Goal: Information Seeking & Learning: Check status

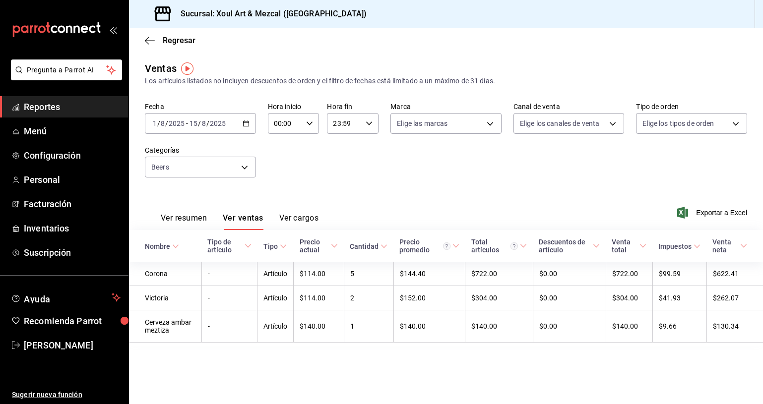
click at [244, 128] on div "2025-08-01 1 / 8 / 2025 - 2025-08-15 15 / 8 / 2025" at bounding box center [200, 123] width 111 height 21
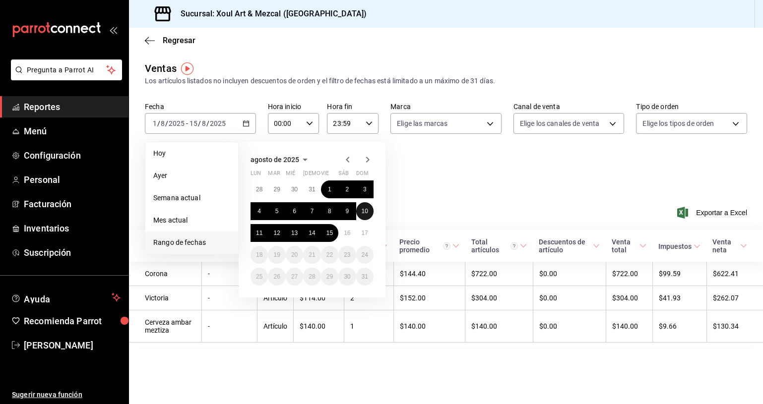
click at [365, 210] on abbr "10" at bounding box center [364, 211] width 6 height 7
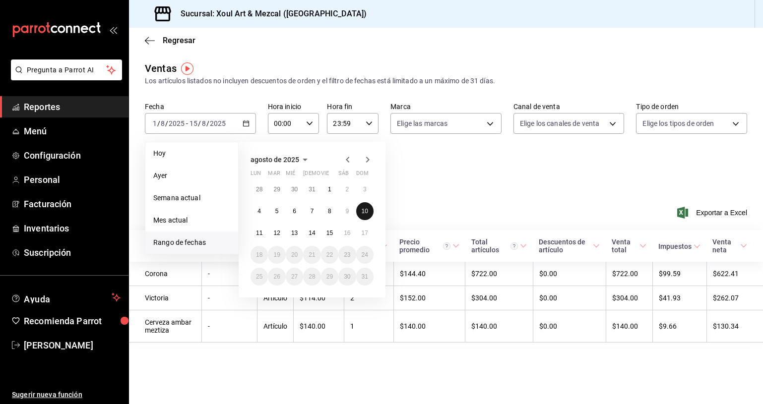
click at [360, 205] on button "10" at bounding box center [364, 211] width 17 height 18
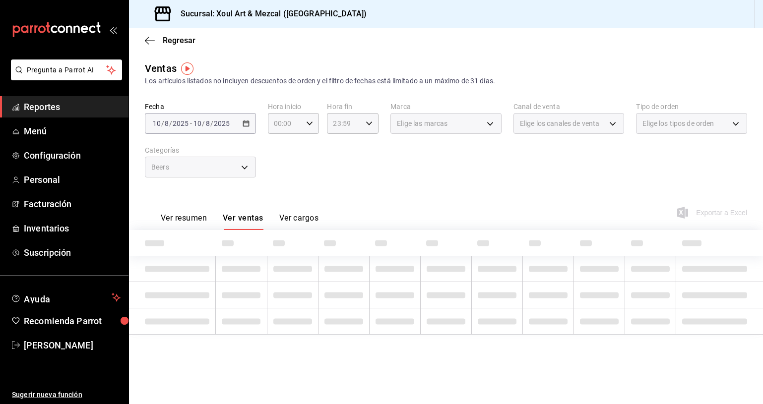
click at [361, 206] on div "Ver resumen Ver ventas Ver cargos Exportar a Excel" at bounding box center [446, 209] width 634 height 41
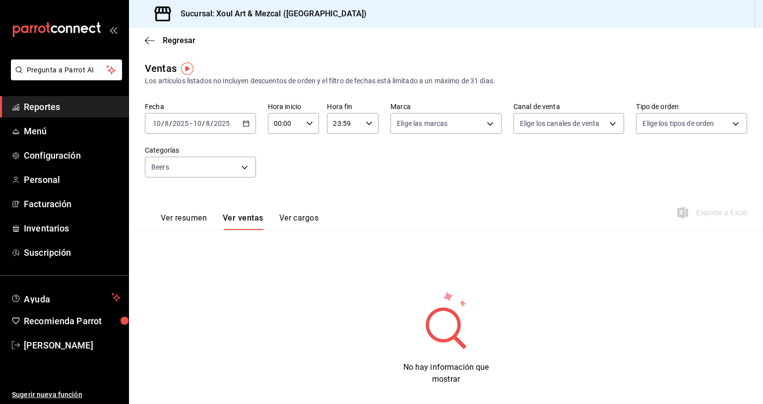
click at [247, 124] on icon "button" at bounding box center [245, 123] width 7 height 7
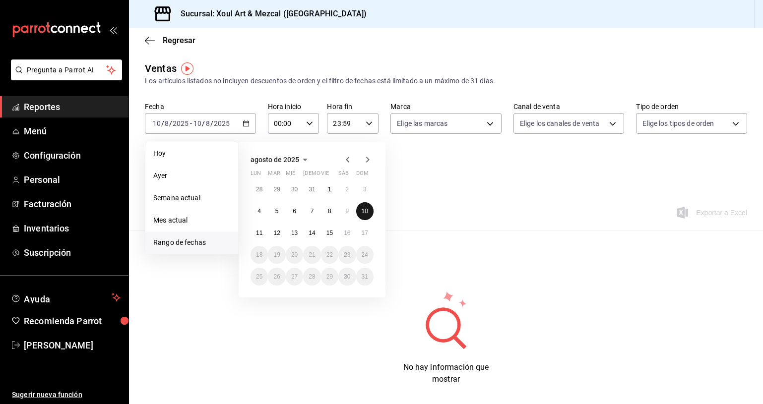
click at [371, 215] on button "10" at bounding box center [364, 211] width 17 height 18
click at [259, 234] on abbr "11" at bounding box center [259, 233] width 6 height 7
click at [259, 234] on div "Ventas Los artículos listados no incluyen descuentos de orden y el filtro de fe…" at bounding box center [446, 231] width 634 height 340
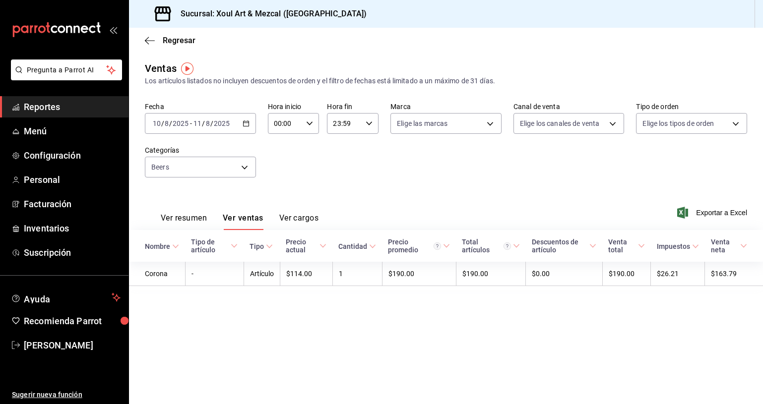
click at [239, 120] on div "2025-08-10 10 / 8 / 2025 - 2025-08-11 11 / 8 / 2025" at bounding box center [200, 123] width 111 height 21
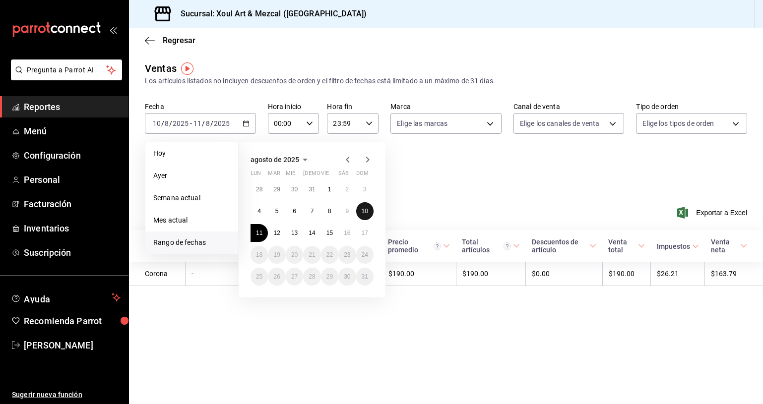
click at [365, 209] on abbr "10" at bounding box center [364, 211] width 6 height 7
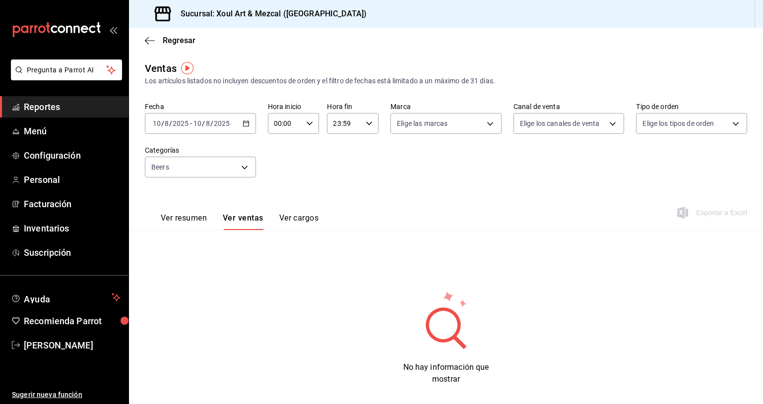
click at [236, 121] on div "2025-08-10 10 / 8 / 2025 - 2025-08-10 10 / 8 / 2025" at bounding box center [200, 123] width 111 height 21
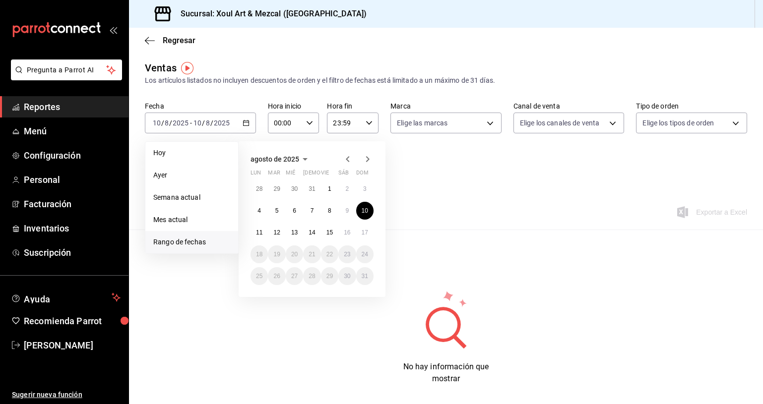
click at [443, 223] on div "Ver resumen Ver ventas Ver cargos Exportar a Excel" at bounding box center [446, 209] width 634 height 41
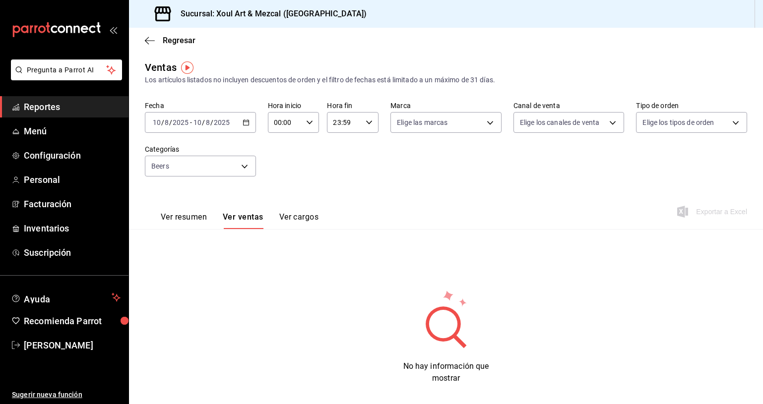
click at [240, 121] on div "2025-08-10 10 / 8 / 2025 - 2025-08-10 10 / 8 / 2025" at bounding box center [200, 122] width 111 height 21
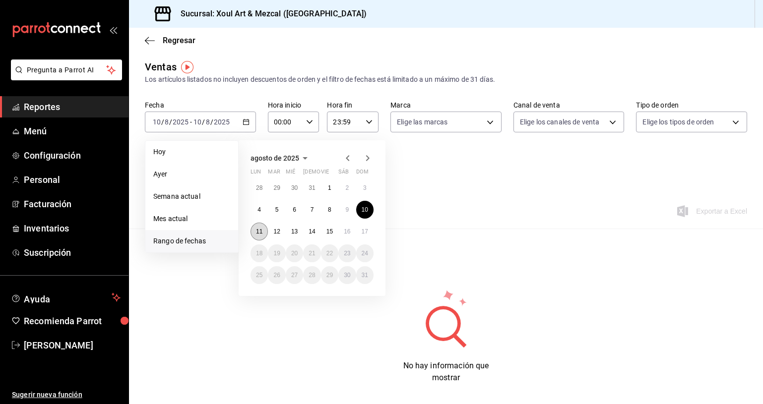
click at [262, 232] on abbr "11" at bounding box center [259, 231] width 6 height 7
click at [261, 232] on abbr "11" at bounding box center [259, 231] width 6 height 7
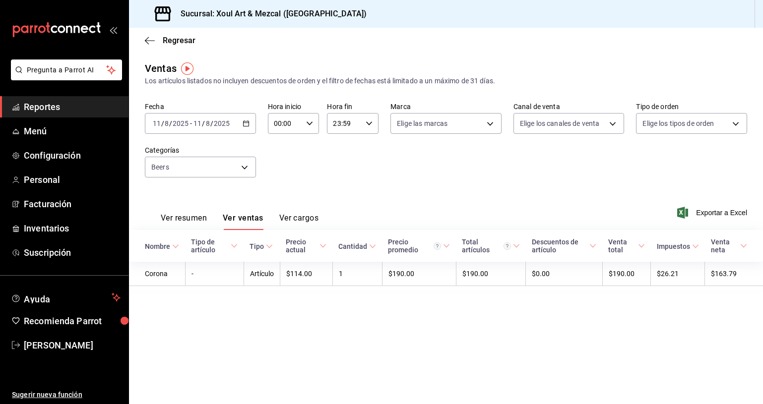
click at [243, 120] on icon "button" at bounding box center [245, 123] width 7 height 7
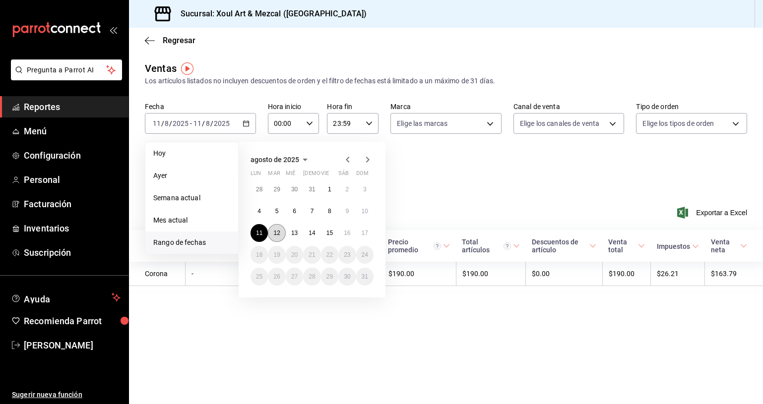
click at [281, 231] on button "12" at bounding box center [276, 233] width 17 height 18
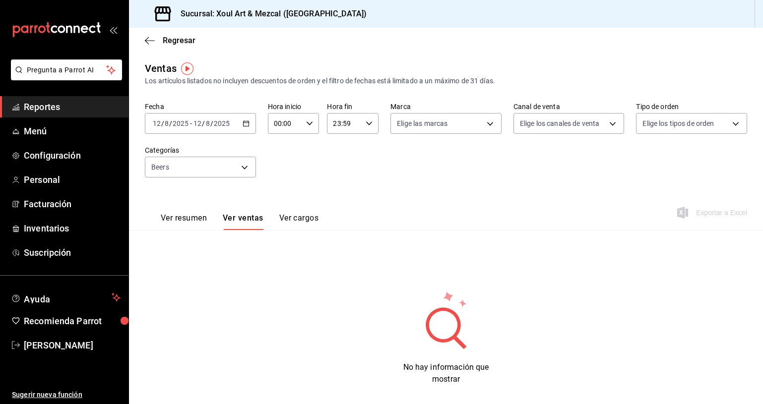
click at [245, 125] on icon "button" at bounding box center [245, 123] width 7 height 7
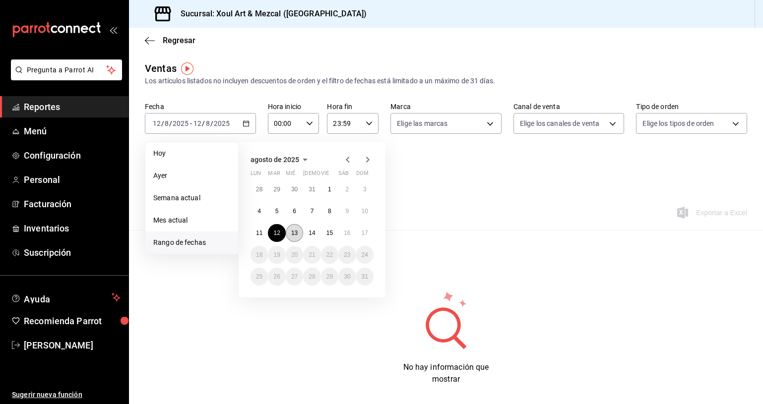
click at [296, 233] on abbr "13" at bounding box center [294, 233] width 6 height 7
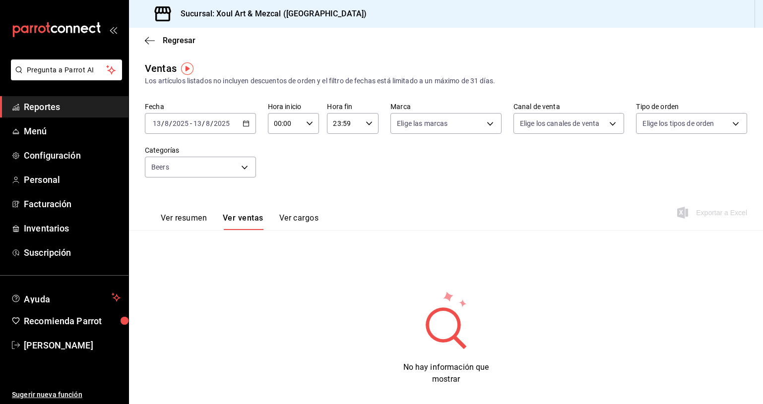
click at [238, 125] on div "[DATE] [DATE] - [DATE] [DATE]" at bounding box center [200, 123] width 111 height 21
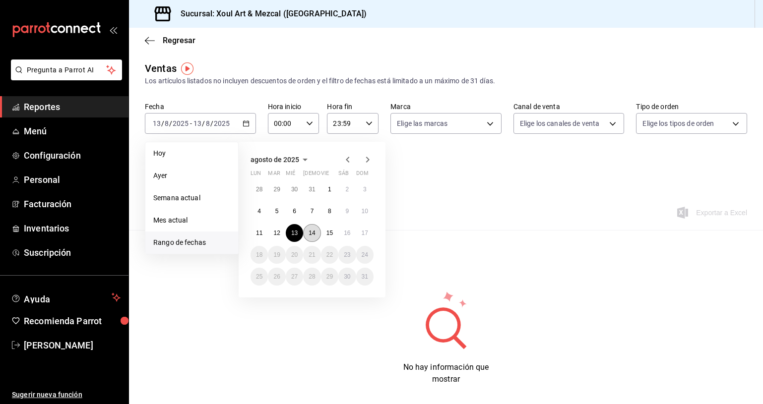
click at [314, 231] on abbr "14" at bounding box center [311, 233] width 6 height 7
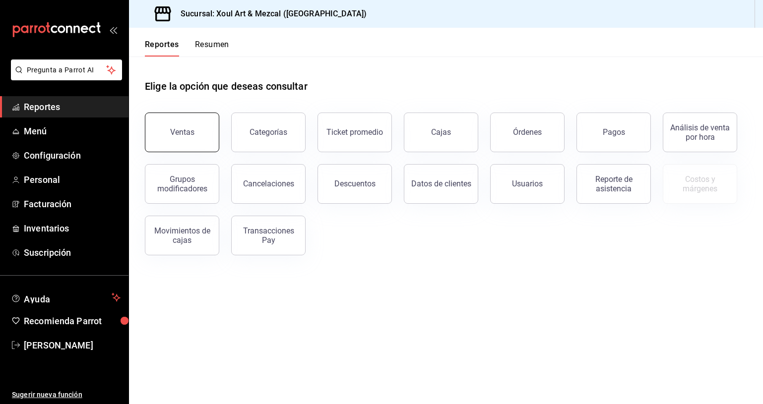
click at [184, 120] on button "Ventas" at bounding box center [182, 133] width 74 height 40
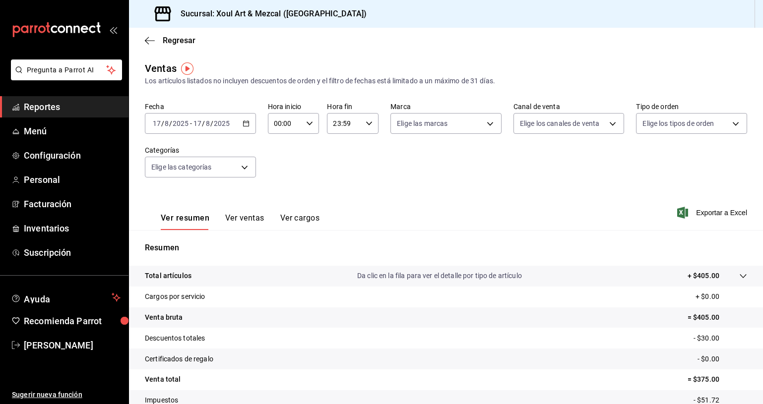
click at [231, 117] on div "[DATE] [DATE] - [DATE] [DATE]" at bounding box center [200, 123] width 111 height 21
click at [303, 164] on div "Fecha [DATE] [DATE] - [DATE] [DATE] Hora inicio 00:00 Hora inicio Hora fin 23:5…" at bounding box center [446, 145] width 602 height 87
drag, startPoint x: 254, startPoint y: 219, endPoint x: 331, endPoint y: 205, distance: 78.5
click at [254, 219] on button "Ver ventas" at bounding box center [244, 221] width 39 height 17
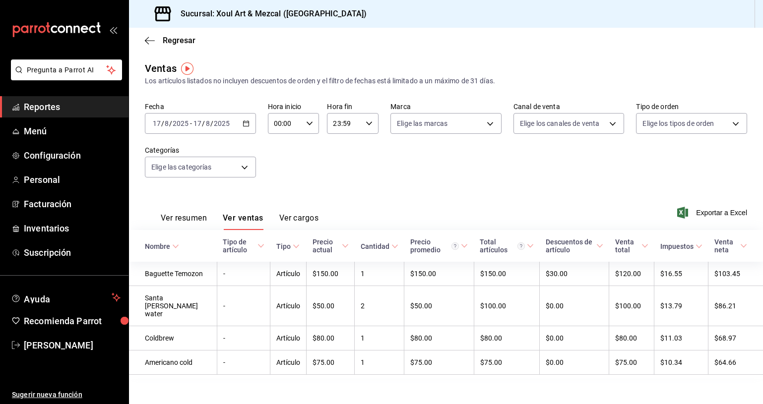
click at [231, 125] on div "[DATE] [DATE] - [DATE] [DATE]" at bounding box center [200, 123] width 111 height 21
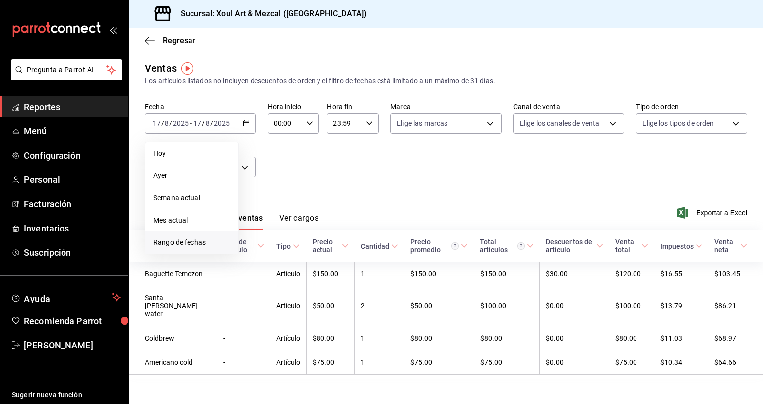
click at [211, 241] on span "Rango de fechas" at bounding box center [191, 243] width 77 height 10
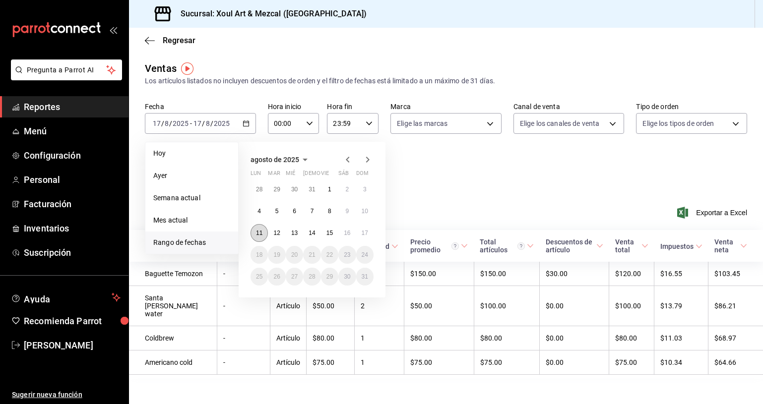
click at [257, 232] on abbr "11" at bounding box center [259, 233] width 6 height 7
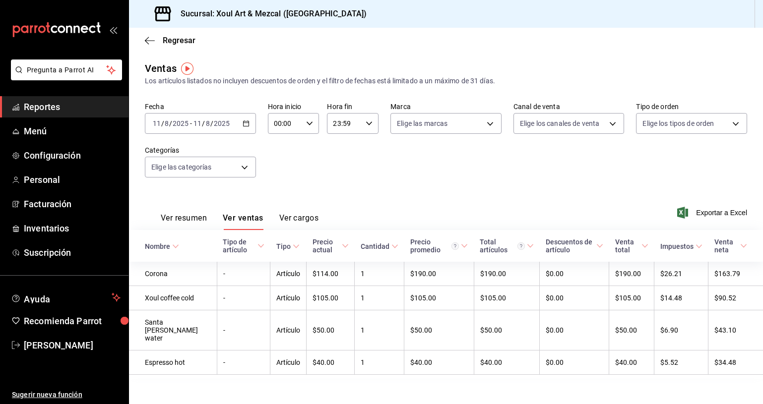
scroll to position [8, 0]
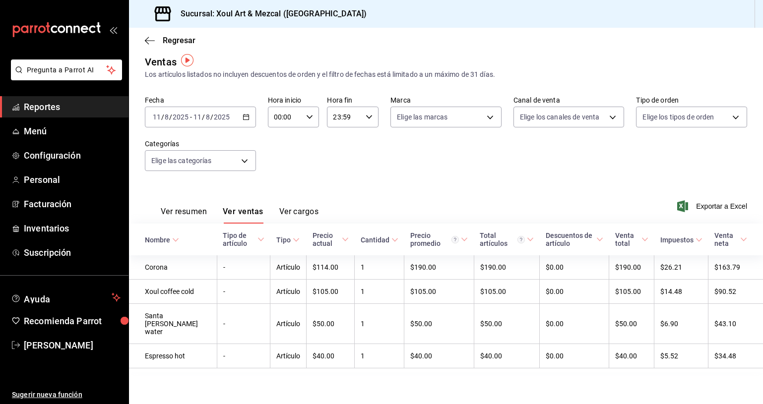
click at [236, 113] on div "[DATE] [DATE] - [DATE] [DATE]" at bounding box center [200, 117] width 111 height 21
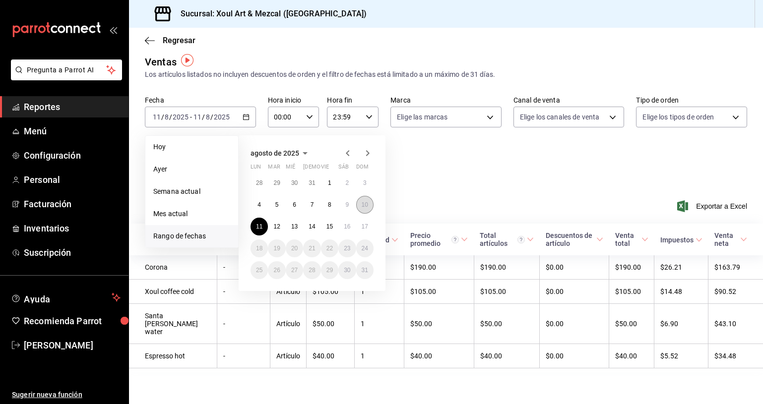
click at [362, 201] on abbr "10" at bounding box center [364, 204] width 6 height 7
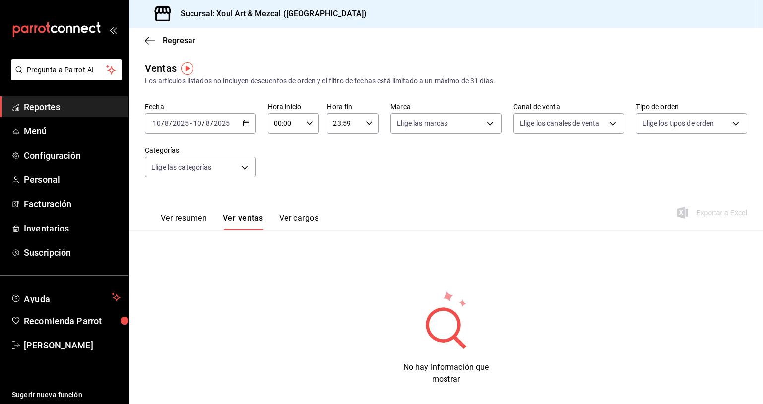
click at [242, 120] on icon "button" at bounding box center [245, 123] width 7 height 7
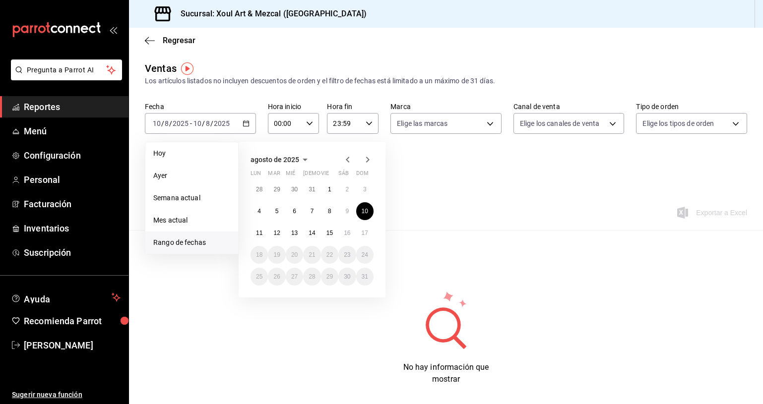
click at [342, 160] on icon "button" at bounding box center [348, 160] width 12 height 12
click at [370, 158] on icon "button" at bounding box center [367, 160] width 12 height 12
click at [350, 213] on button "9" at bounding box center [346, 211] width 17 height 18
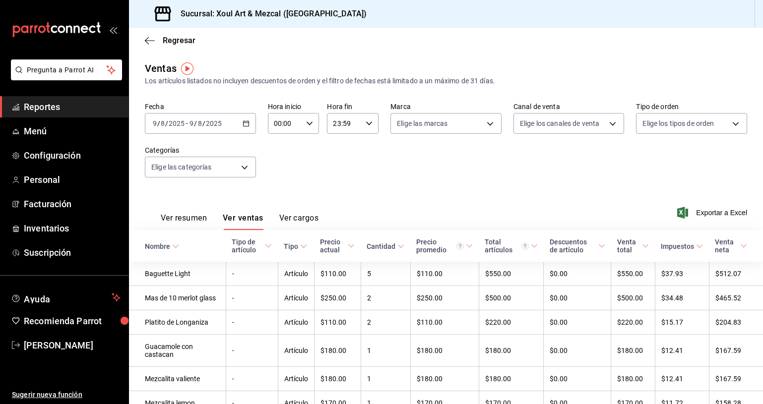
click at [241, 124] on div "[DATE] [DATE] - [DATE] [DATE]" at bounding box center [200, 123] width 111 height 21
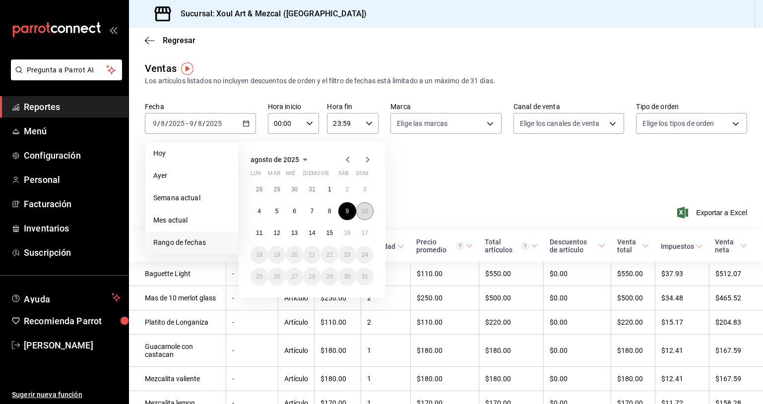
click at [371, 212] on button "10" at bounding box center [364, 211] width 17 height 18
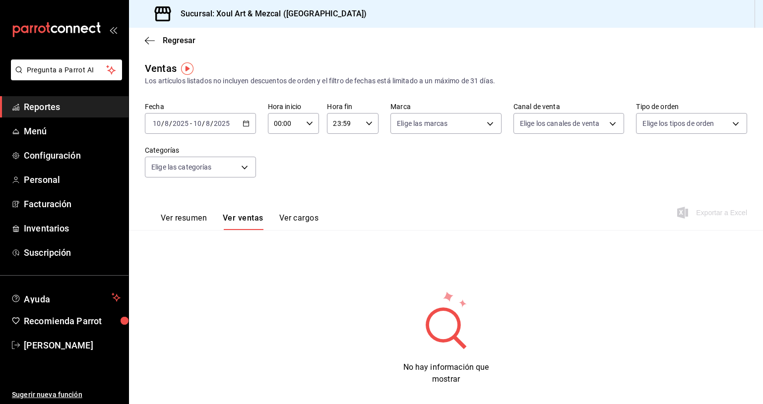
click at [244, 125] on icon "button" at bounding box center [245, 123] width 7 height 7
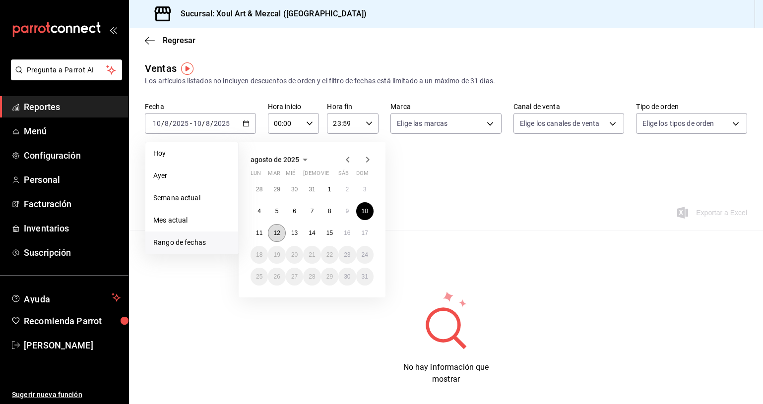
click at [277, 233] on abbr "12" at bounding box center [276, 233] width 6 height 7
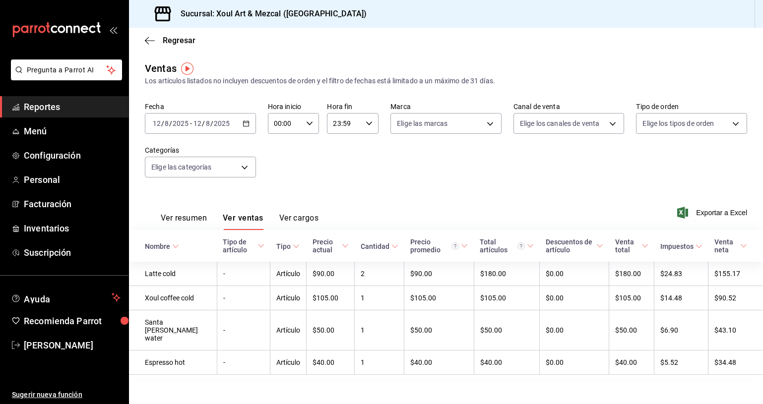
click at [235, 120] on div "[DATE] [DATE] - [DATE] [DATE]" at bounding box center [200, 123] width 111 height 21
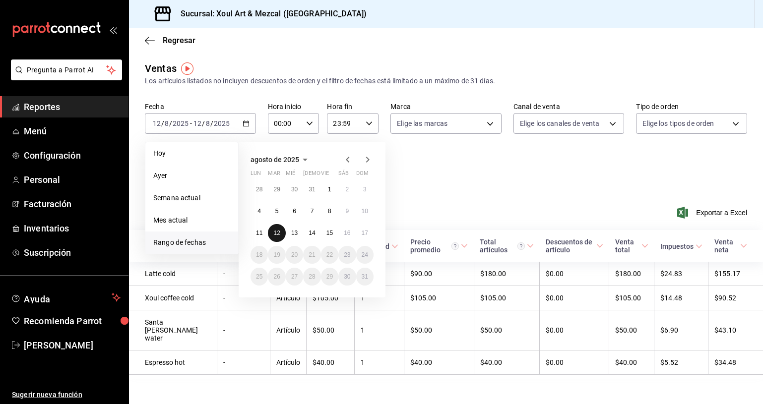
click at [279, 232] on abbr "12" at bounding box center [276, 233] width 6 height 7
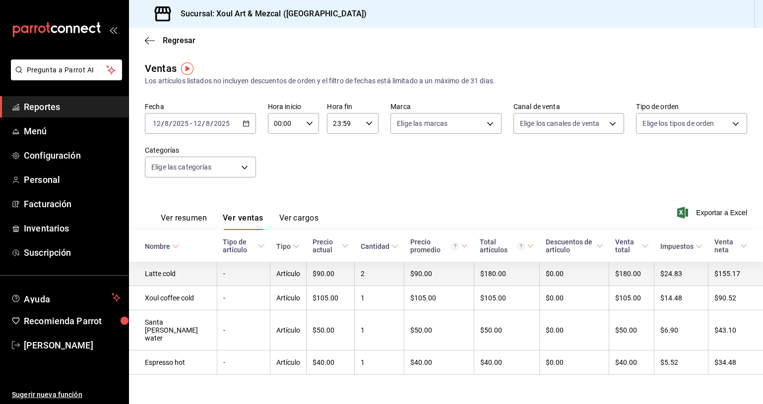
scroll to position [8, 0]
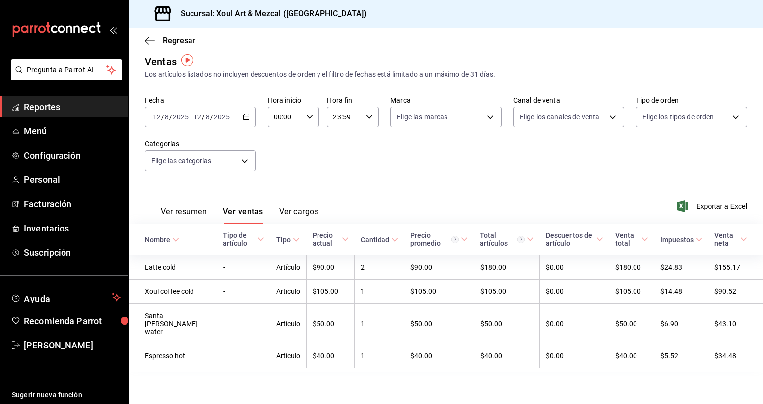
click at [230, 121] on div "[DATE] [DATE] - [DATE] [DATE]" at bounding box center [200, 117] width 111 height 21
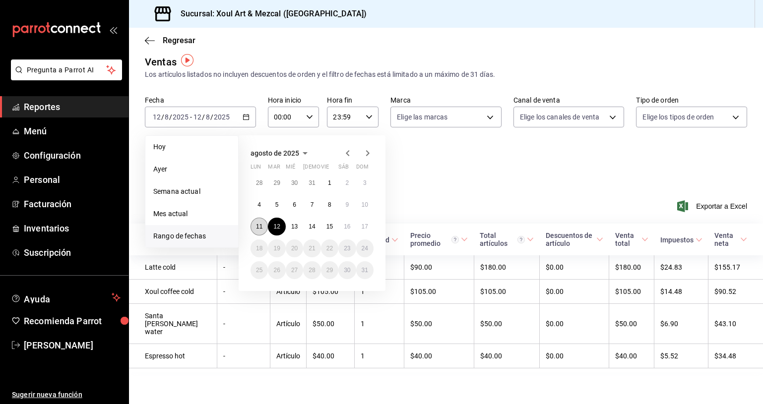
click at [261, 224] on abbr "11" at bounding box center [259, 226] width 6 height 7
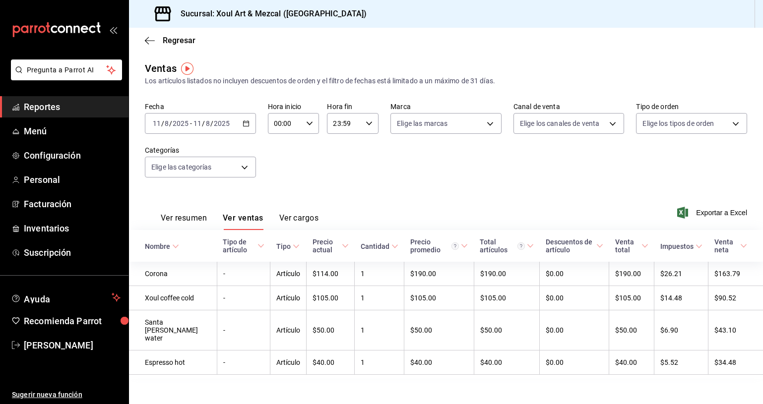
click at [242, 130] on div "[DATE] [DATE] - [DATE] [DATE]" at bounding box center [200, 123] width 111 height 21
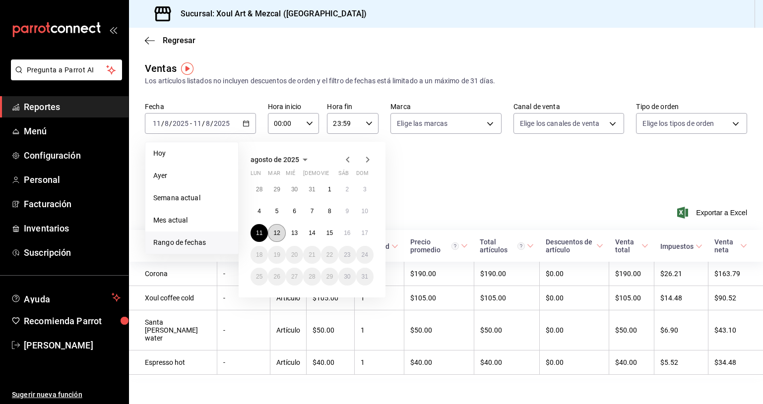
click at [281, 236] on button "12" at bounding box center [276, 233] width 17 height 18
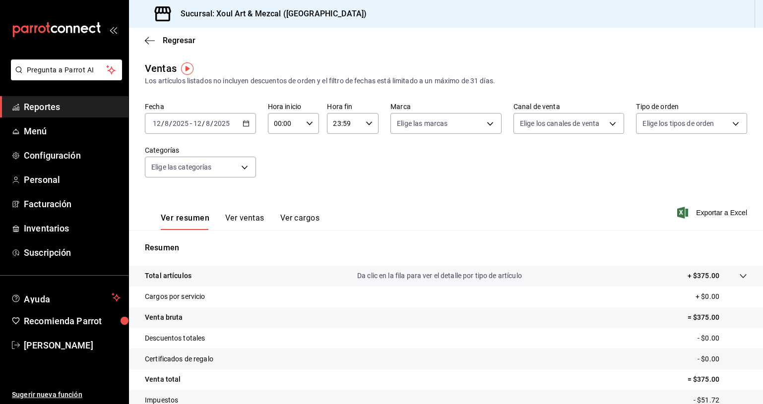
click at [217, 120] on input "2025" at bounding box center [221, 124] width 17 height 8
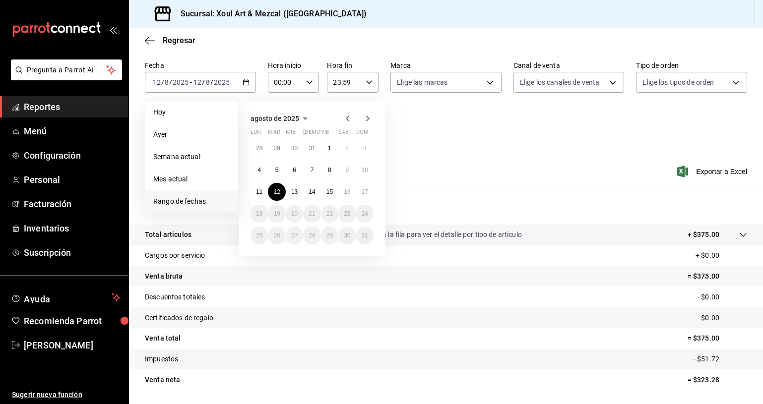
scroll to position [71, 0]
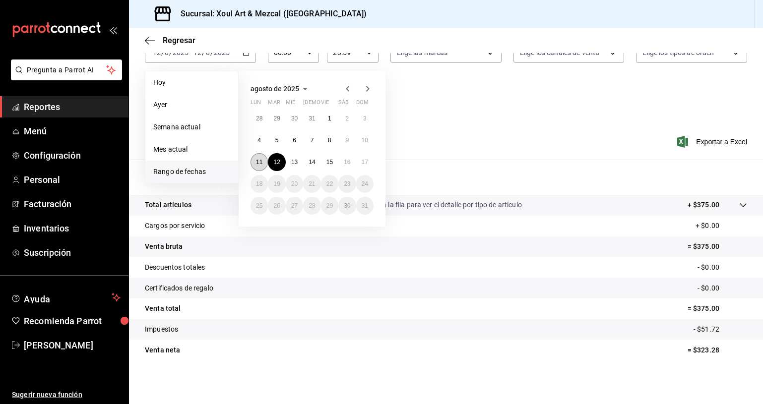
click at [255, 159] on button "11" at bounding box center [258, 162] width 17 height 18
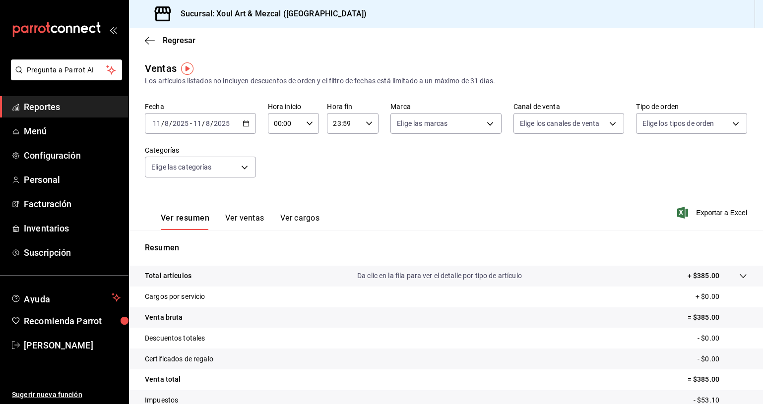
click at [241, 118] on div "[DATE] [DATE] - [DATE] [DATE]" at bounding box center [200, 123] width 111 height 21
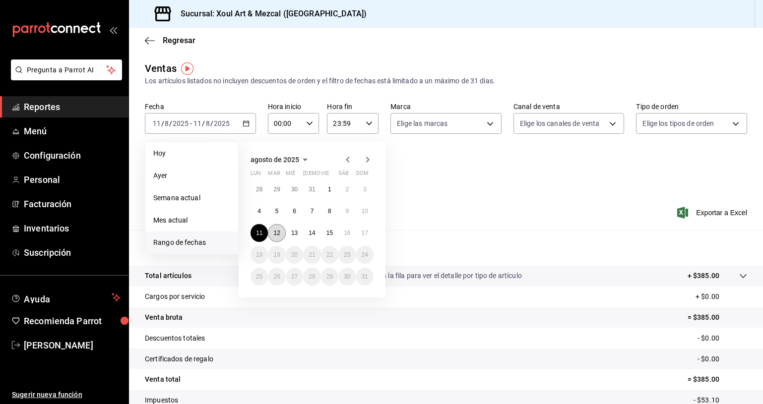
click at [278, 232] on abbr "12" at bounding box center [276, 233] width 6 height 7
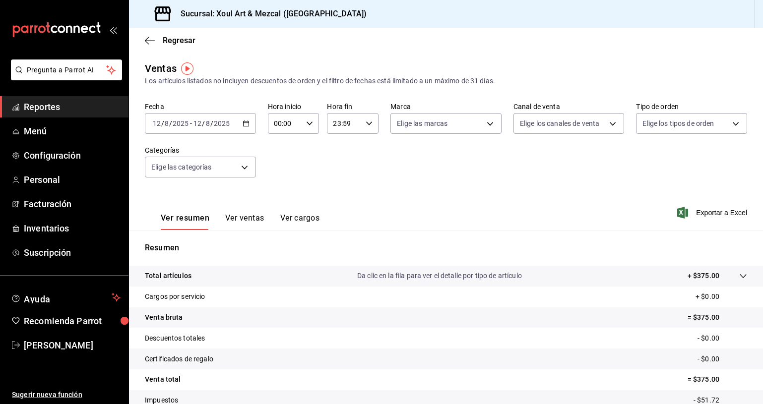
click at [226, 117] on div "[DATE] [DATE] - [DATE] [DATE]" at bounding box center [200, 123] width 111 height 21
click at [424, 196] on div "Ver resumen Ver ventas Ver cargos Exportar a Excel" at bounding box center [446, 209] width 634 height 41
click at [252, 224] on button "Ver ventas" at bounding box center [244, 221] width 39 height 17
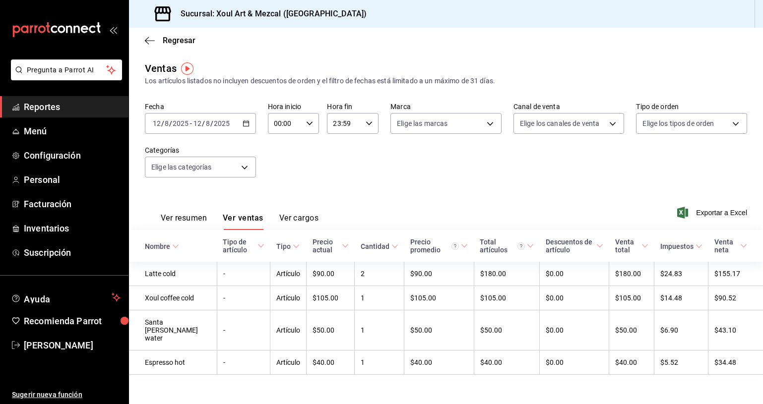
scroll to position [8, 0]
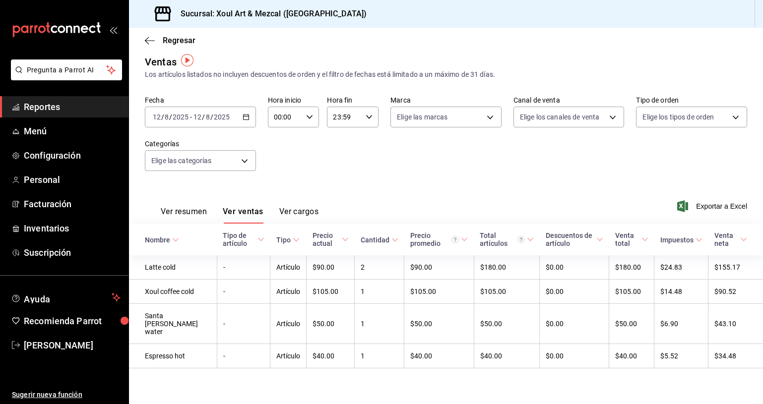
click at [245, 114] on icon "button" at bounding box center [245, 117] width 7 height 7
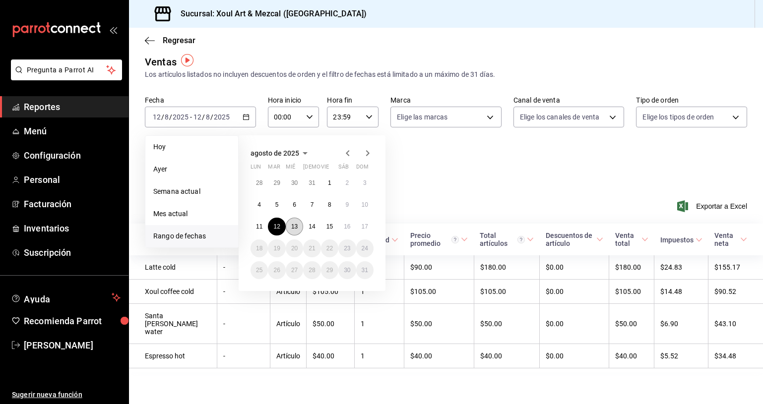
click at [296, 223] on abbr "13" at bounding box center [294, 226] width 6 height 7
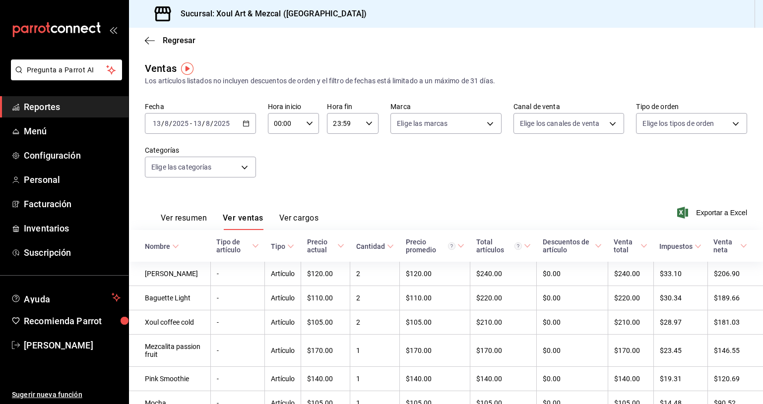
click at [230, 129] on div "[DATE] [DATE] - [DATE] [DATE]" at bounding box center [200, 123] width 111 height 21
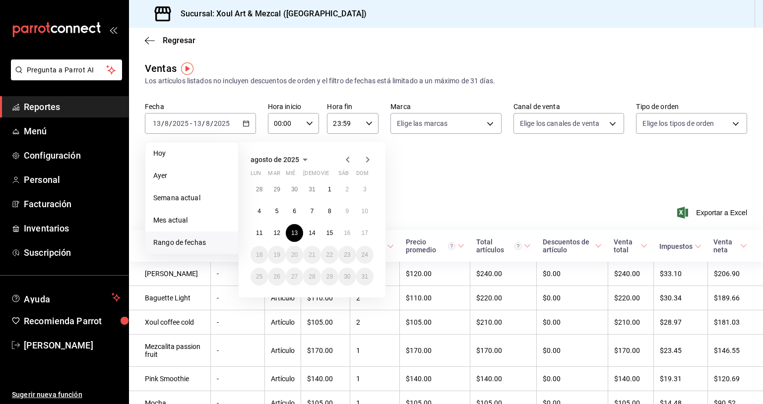
click at [437, 187] on div "Fecha [DATE] [DATE] - [DATE] [DATE] [DATE] [DATE] Semana actual Mes actual [GEO…" at bounding box center [446, 145] width 602 height 87
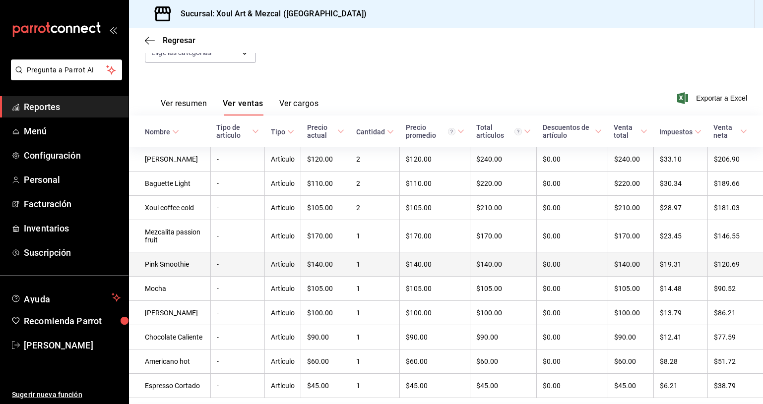
scroll to position [103, 0]
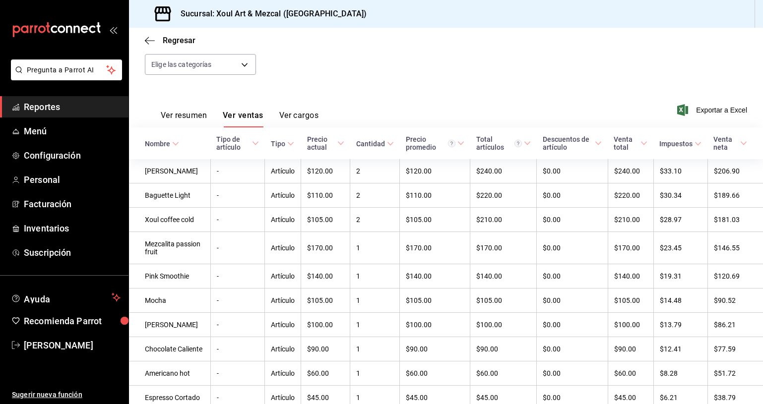
click at [189, 117] on button "Ver resumen" at bounding box center [184, 119] width 46 height 17
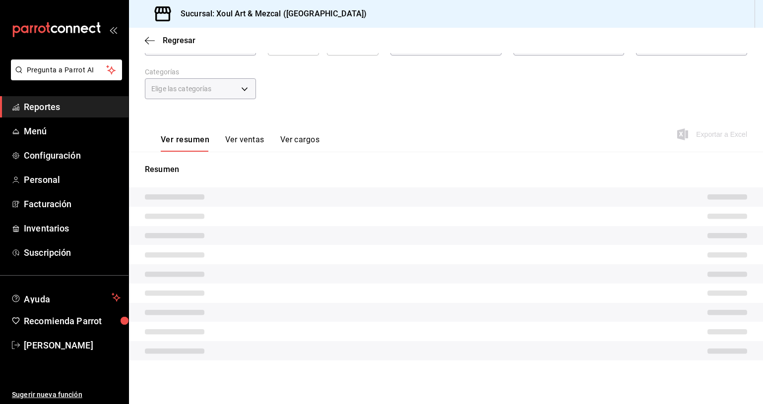
scroll to position [71, 0]
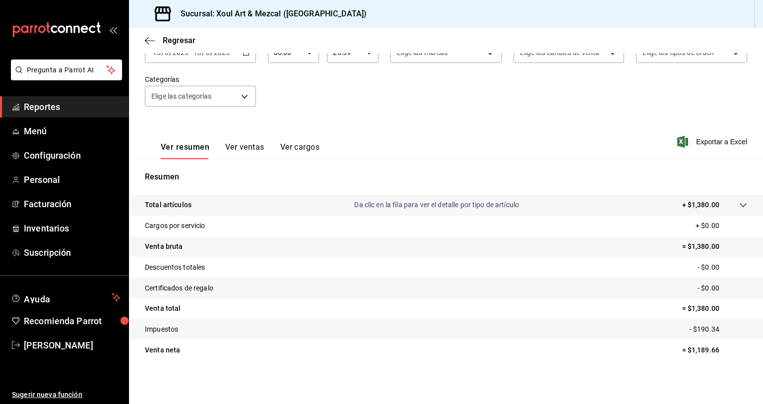
click at [240, 143] on button "Ver ventas" at bounding box center [244, 150] width 39 height 17
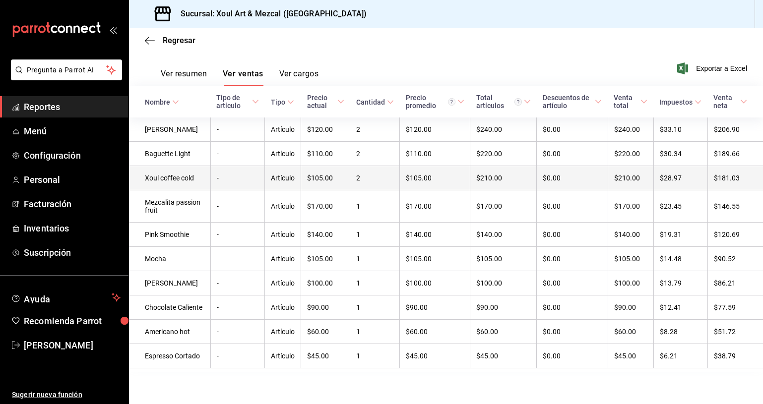
scroll to position [172, 0]
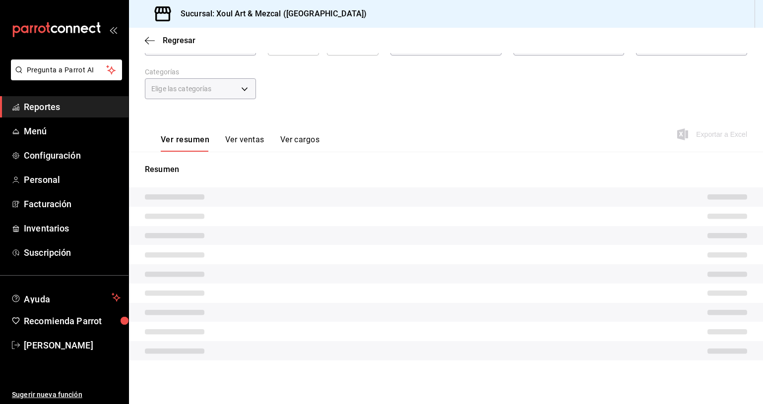
scroll to position [71, 0]
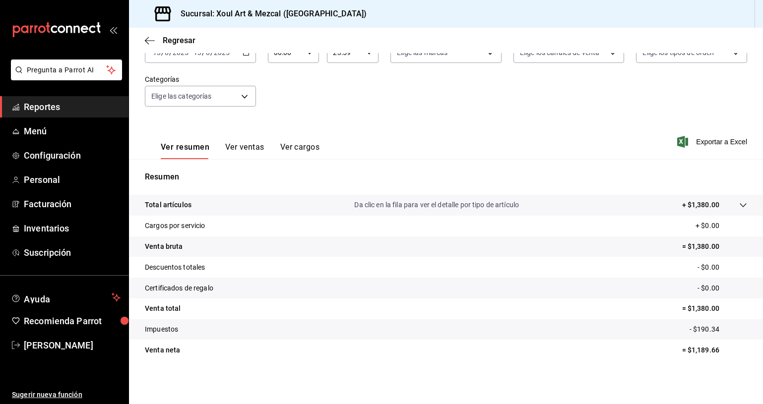
click at [233, 148] on button "Ver ventas" at bounding box center [244, 150] width 39 height 17
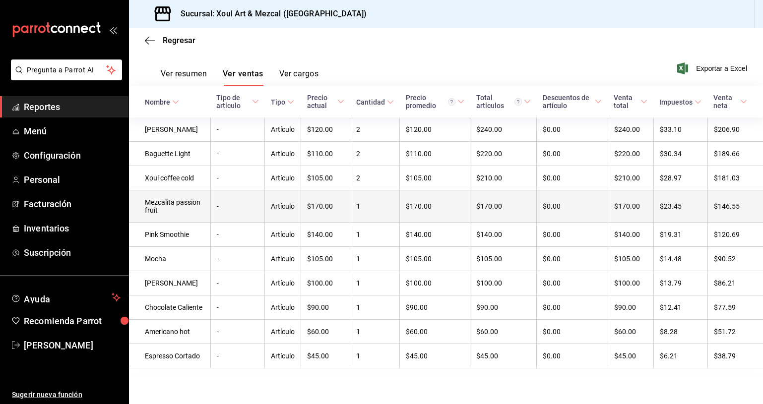
scroll to position [172, 0]
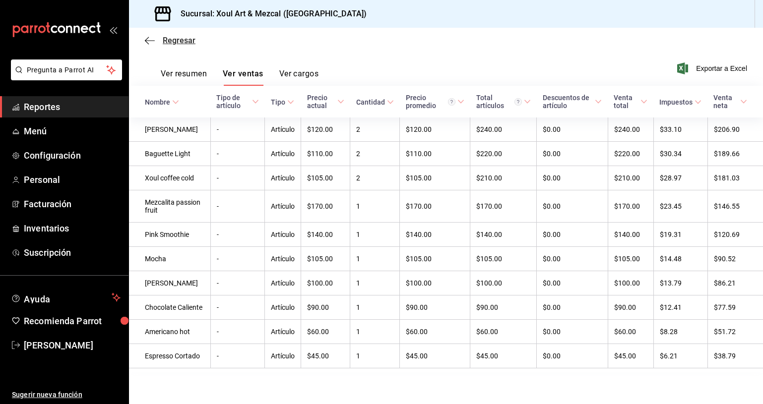
click at [150, 39] on icon "button" at bounding box center [150, 40] width 10 height 9
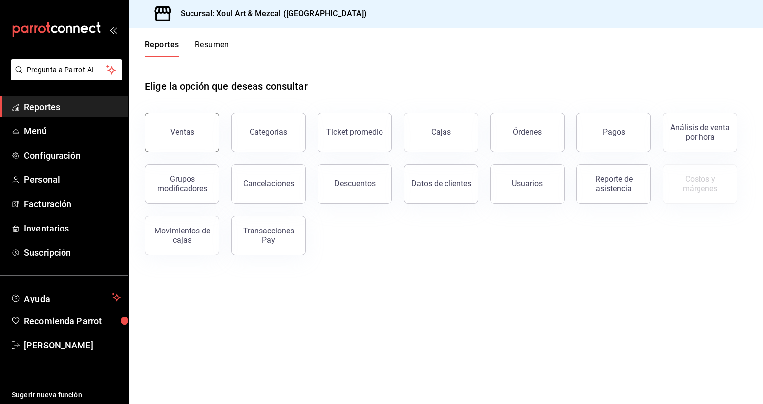
click at [188, 125] on button "Ventas" at bounding box center [182, 133] width 74 height 40
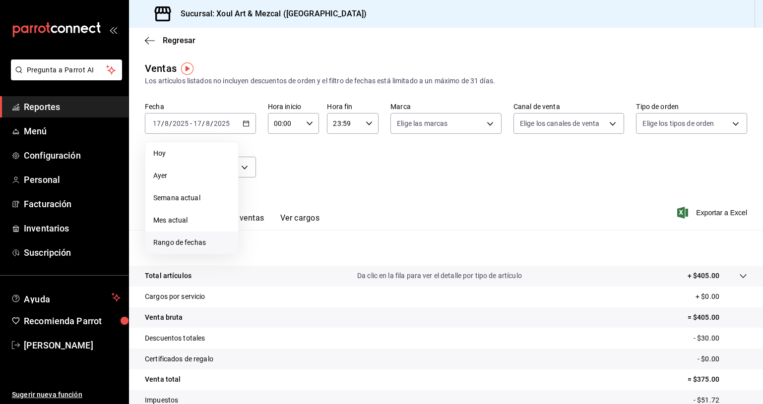
click at [220, 245] on span "Rango de fechas" at bounding box center [191, 243] width 77 height 10
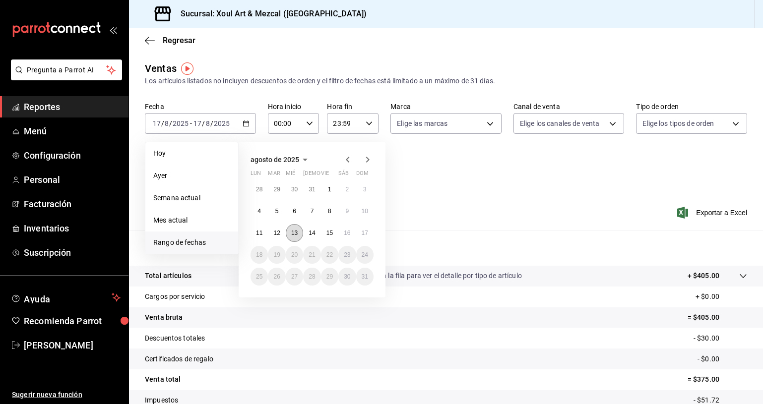
click at [297, 231] on abbr "13" at bounding box center [294, 233] width 6 height 7
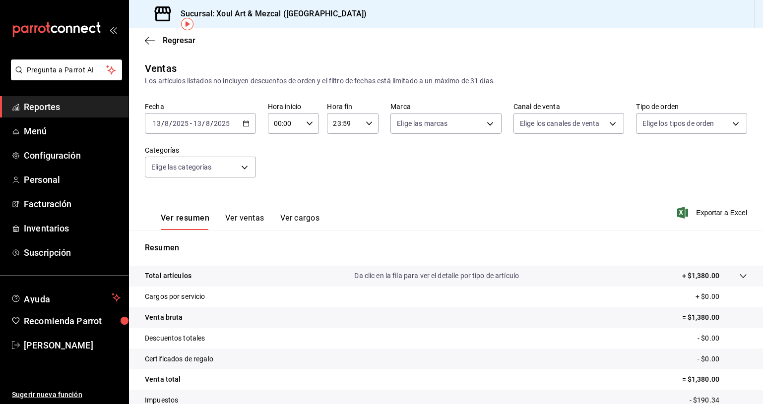
scroll to position [71, 0]
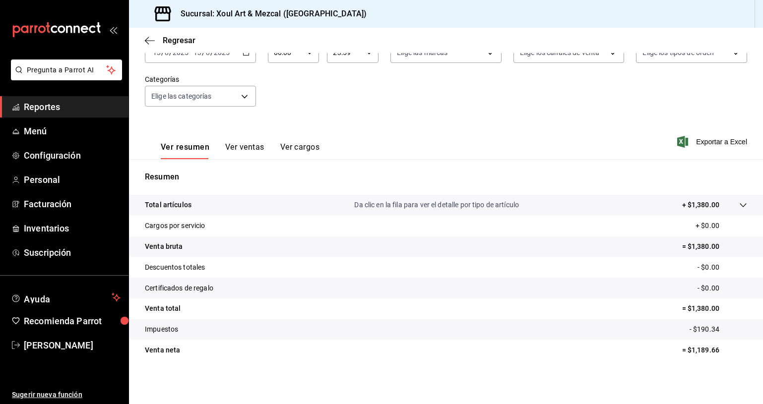
click at [263, 151] on button "Ver ventas" at bounding box center [244, 150] width 39 height 17
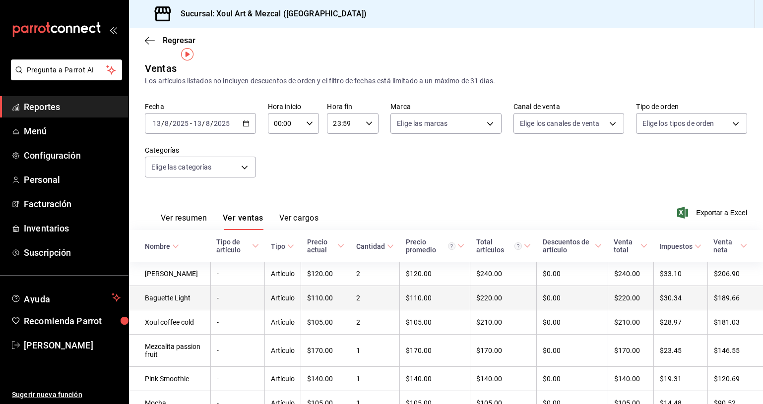
scroll to position [34, 0]
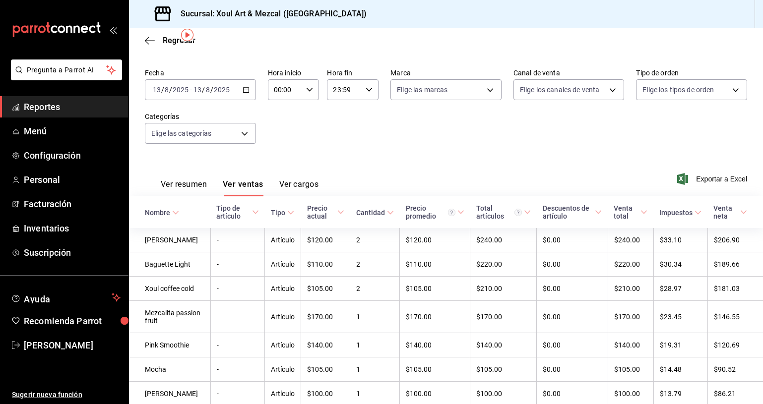
click at [178, 189] on button "Ver resumen" at bounding box center [184, 188] width 46 height 17
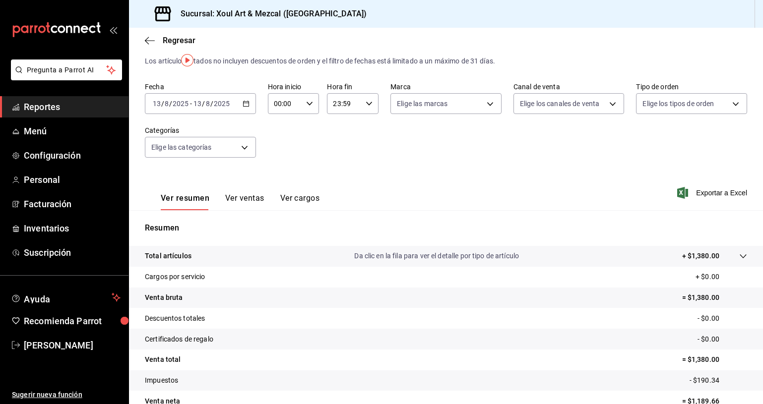
scroll to position [4, 0]
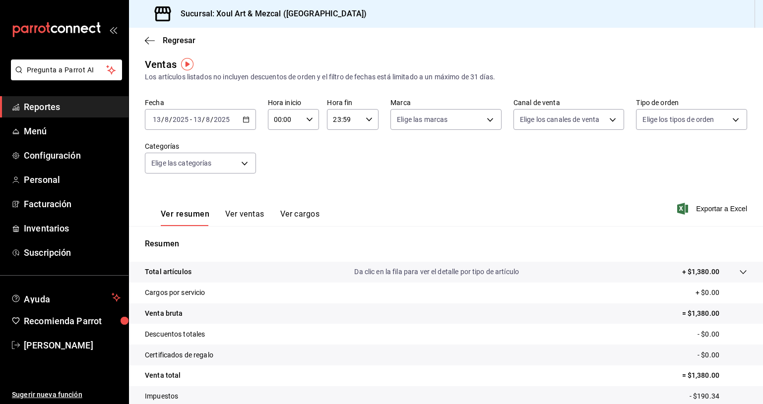
click at [229, 118] on input "2025" at bounding box center [221, 120] width 17 height 8
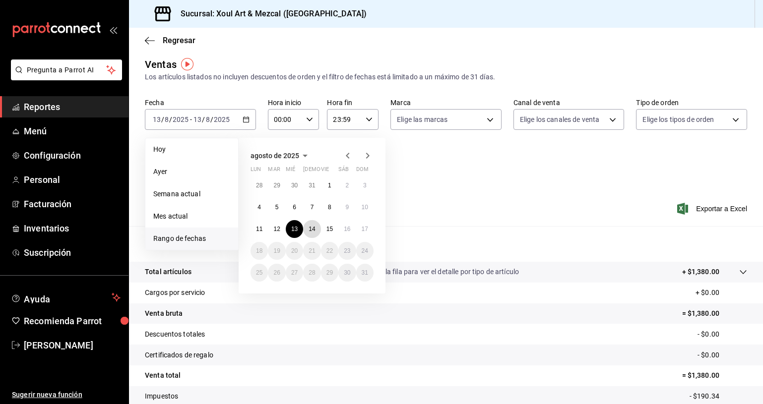
click at [311, 227] on abbr "14" at bounding box center [311, 229] width 6 height 7
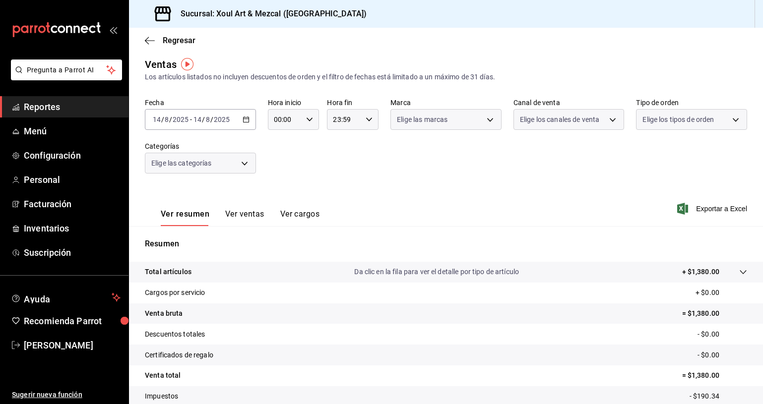
click at [313, 229] on div "Resumen Total artículos Da clic en la fila para ver el detalle por tipo de artí…" at bounding box center [446, 332] width 634 height 213
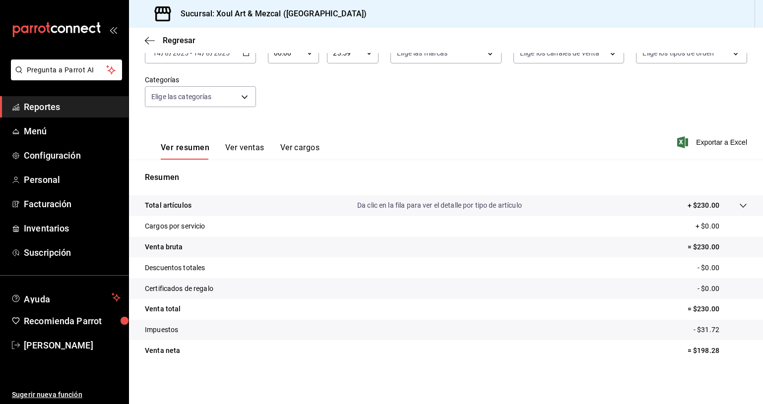
scroll to position [71, 0]
click at [236, 148] on button "Ver ventas" at bounding box center [244, 150] width 39 height 17
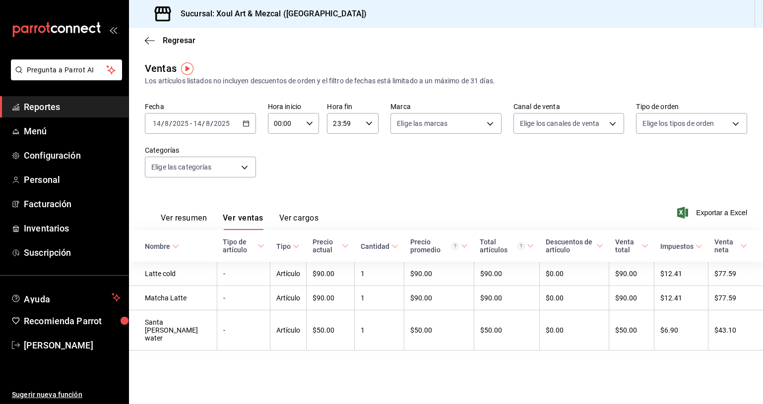
click at [183, 214] on button "Ver resumen" at bounding box center [184, 221] width 46 height 17
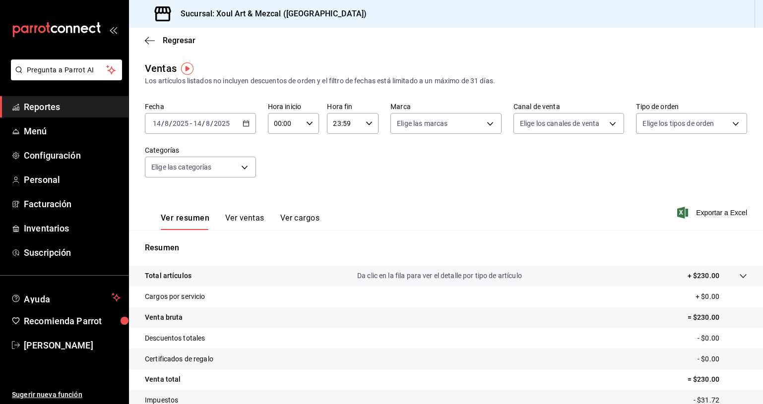
click at [230, 116] on div "[DATE] [DATE] - [DATE] [DATE]" at bounding box center [200, 123] width 111 height 21
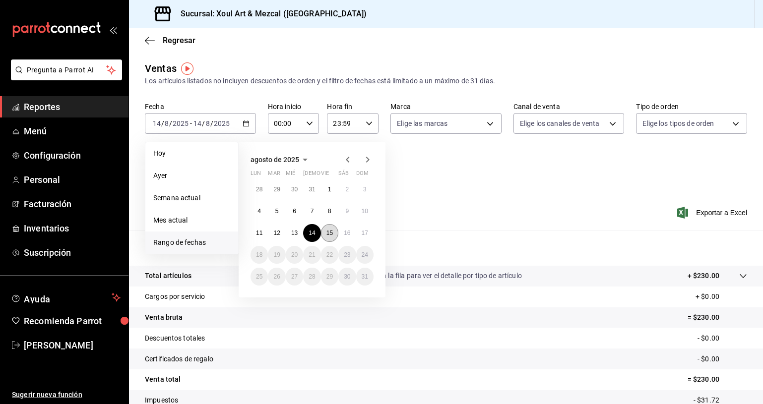
click at [332, 228] on button "15" at bounding box center [329, 233] width 17 height 18
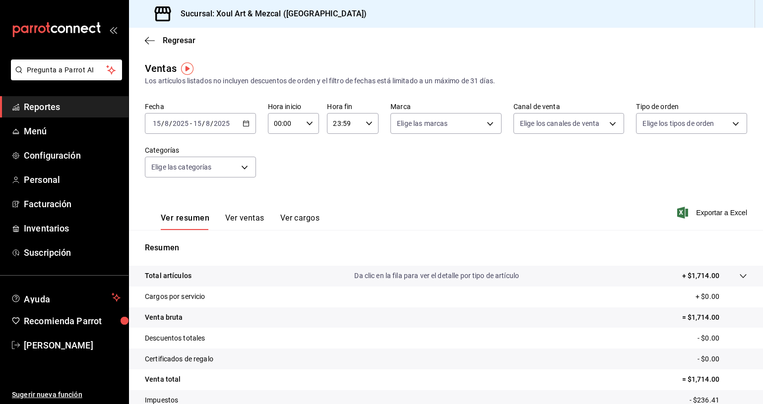
scroll to position [71, 0]
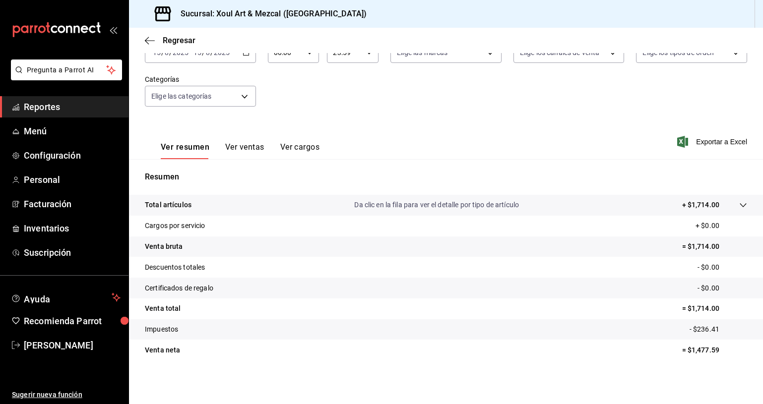
click at [237, 148] on button "Ver ventas" at bounding box center [244, 150] width 39 height 17
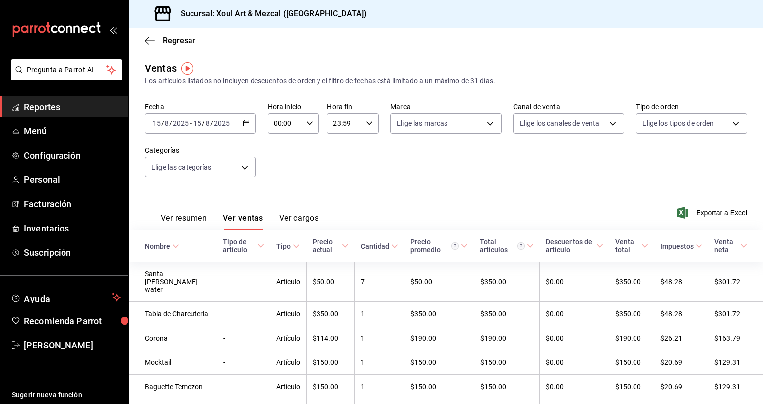
click at [188, 210] on div "Ver resumen Ver ventas Ver cargos" at bounding box center [232, 215] width 174 height 29
drag, startPoint x: 190, startPoint y: 214, endPoint x: 197, endPoint y: 219, distance: 8.5
click at [190, 214] on button "Ver resumen" at bounding box center [184, 221] width 46 height 17
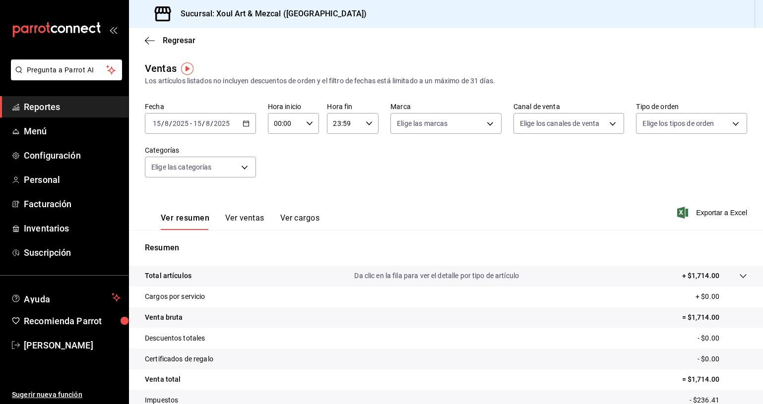
click at [227, 120] on input "2025" at bounding box center [221, 124] width 17 height 8
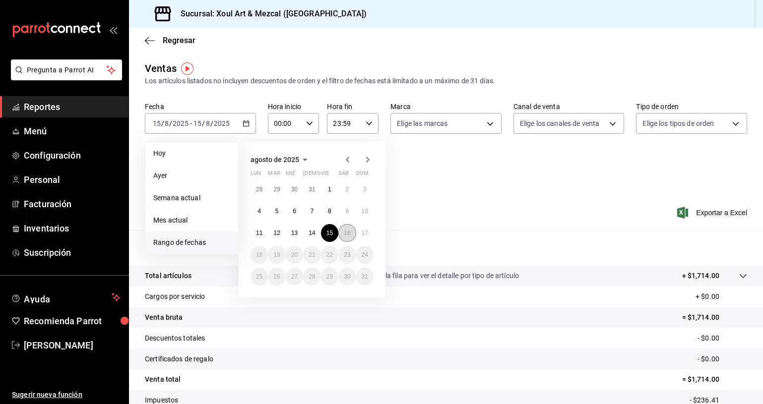
click at [349, 236] on abbr "16" at bounding box center [347, 233] width 6 height 7
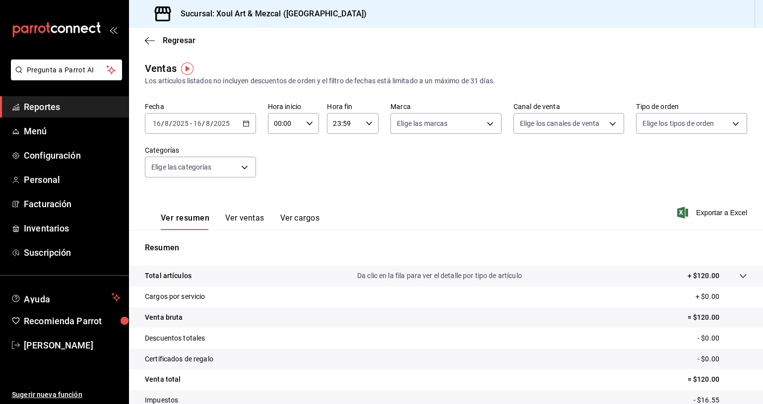
click at [235, 227] on button "Ver ventas" at bounding box center [244, 221] width 39 height 17
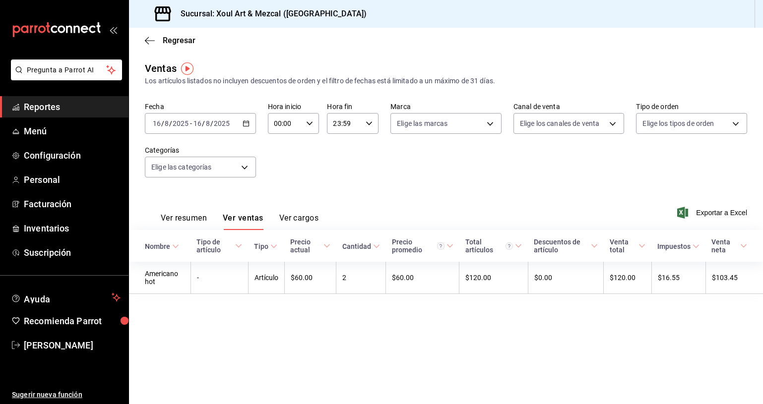
click at [205, 121] on input "8" at bounding box center [207, 124] width 5 height 8
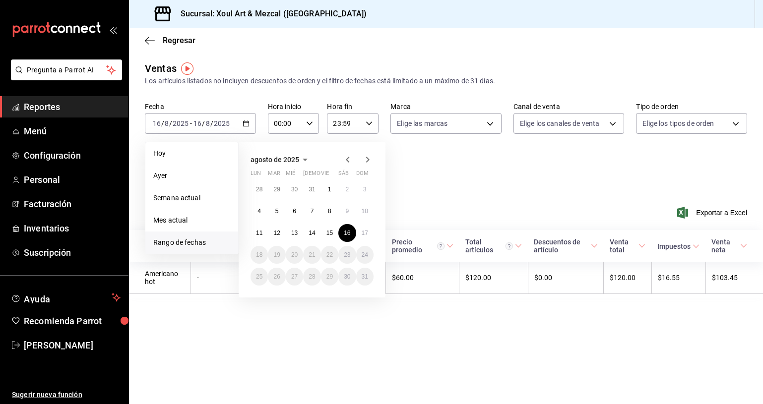
click at [413, 188] on div "Fecha [DATE] [DATE] - [DATE] [DATE] [DATE] [DATE] Semana actual Mes actual [GEO…" at bounding box center [446, 145] width 602 height 87
